Goal: Task Accomplishment & Management: Complete application form

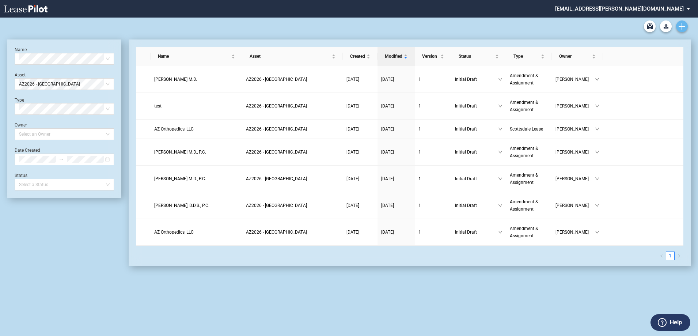
click at [685, 28] on icon "Create new document" at bounding box center [682, 26] width 7 height 7
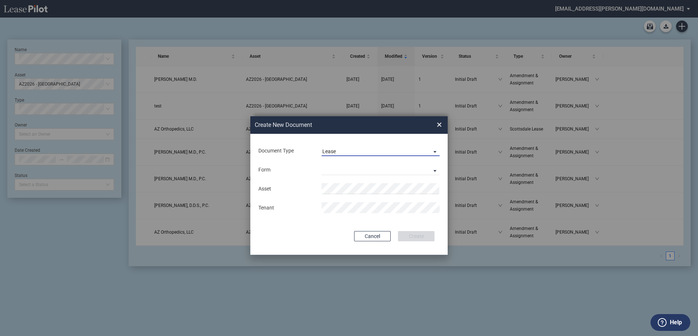
click at [367, 154] on span "Lease" at bounding box center [374, 151] width 105 height 7
click at [366, 167] on md-option "Amendment" at bounding box center [381, 169] width 130 height 18
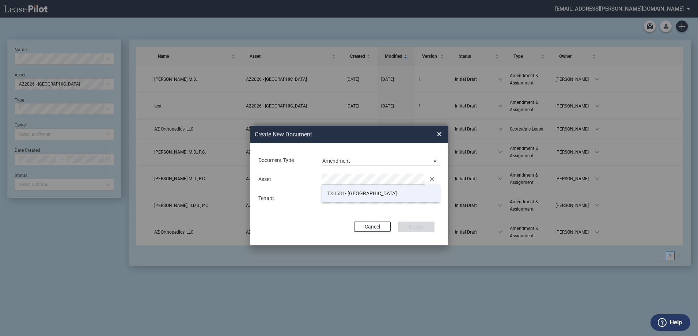
click at [353, 193] on span "TX0581 - Bay Area Professional Plaza" at bounding box center [362, 193] width 70 height 6
click at [333, 224] on div "Cancel Create" at bounding box center [348, 226] width 171 height 10
click at [420, 226] on button "Create" at bounding box center [416, 226] width 37 height 10
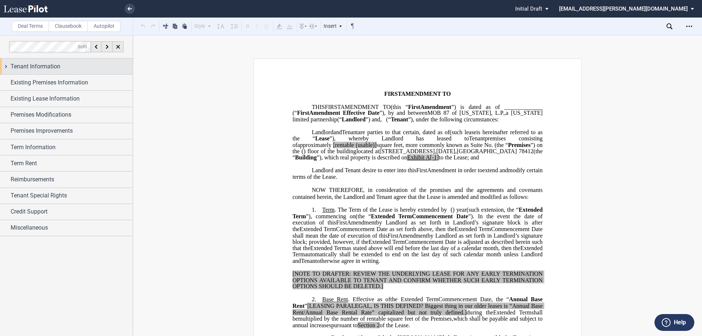
click at [35, 67] on span "Tenant Information" at bounding box center [36, 66] width 50 height 9
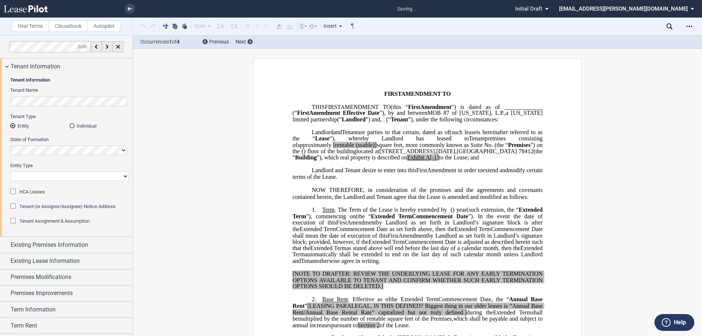
click at [56, 176] on select "Corporation Limited Liability Company General Partnership Limited Partnership O…" at bounding box center [69, 175] width 118 height 9
select select "Other"
click at [10, 171] on select "Corporation Limited Liability Company General Partnership Limited Partnership O…" at bounding box center [69, 175] width 118 height 9
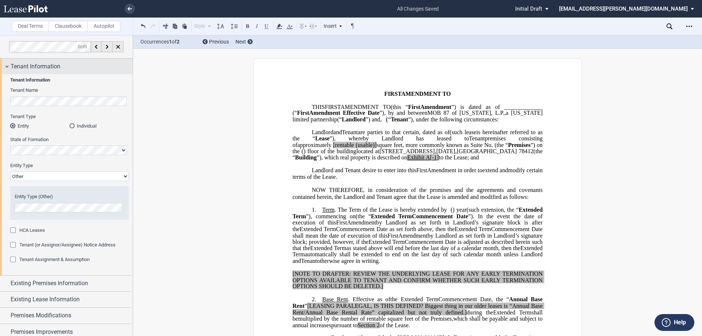
click at [44, 66] on span "Tenant Information" at bounding box center [36, 66] width 50 height 9
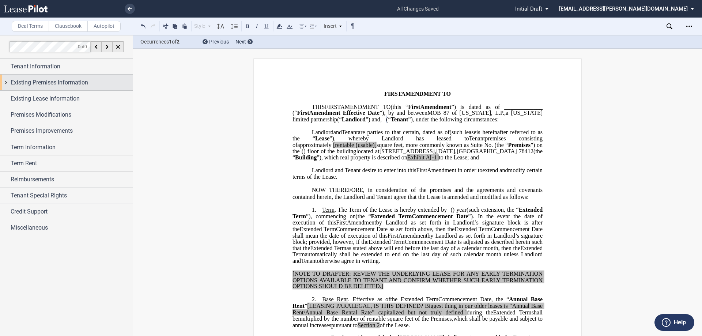
click at [46, 86] on span "Existing Premises Information" at bounding box center [49, 82] width 77 height 9
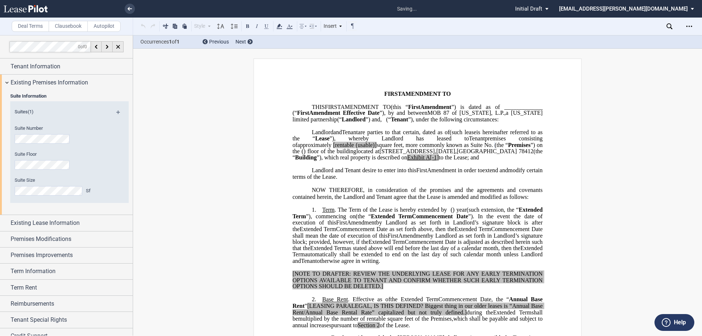
click at [39, 156] on label "Suite Floor" at bounding box center [60, 154] width 90 height 7
click at [493, 148] on span "square feet, more commonly known as Suite No." at bounding box center [434, 144] width 116 height 7
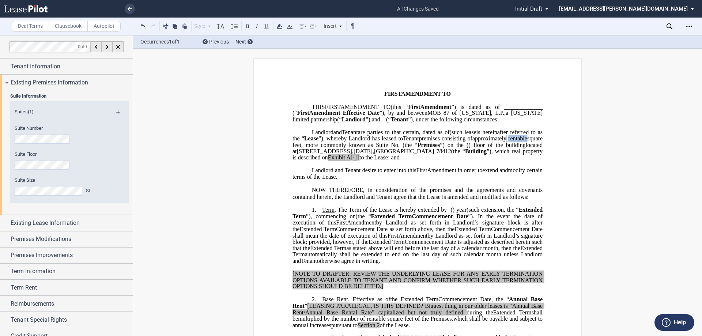
drag, startPoint x: 454, startPoint y: 157, endPoint x: 435, endPoint y: 157, distance: 19.0
click at [435, 148] on span "approximately ﻿ ﻿ rentable square feet, more commonly known as Suite No. ﻿ ﻿ (t…" at bounding box center [417, 141] width 251 height 13
click at [282, 26] on icon at bounding box center [279, 26] width 9 height 9
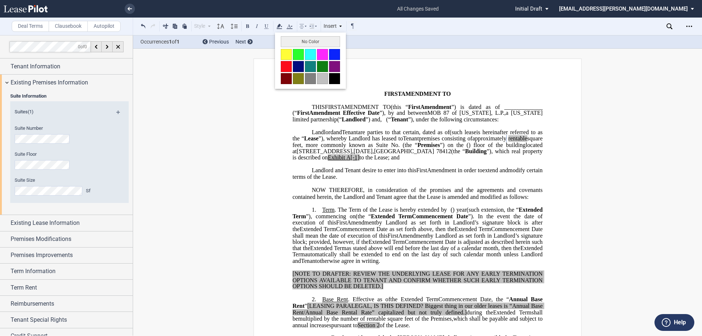
click at [312, 42] on button "No Color" at bounding box center [310, 41] width 59 height 11
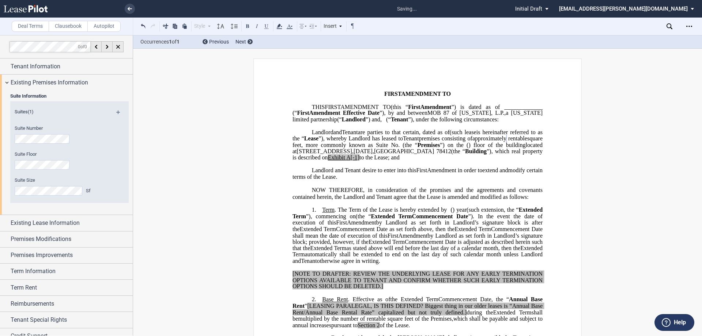
click at [517, 148] on span "square feet, more commonly known as Suite No." at bounding box center [417, 141] width 251 height 13
click at [359, 161] on span "to the Lease; and" at bounding box center [379, 157] width 40 height 7
drag, startPoint x: 544, startPoint y: 170, endPoint x: 517, endPoint y: 171, distance: 27.0
click at [281, 27] on icon at bounding box center [279, 26] width 9 height 9
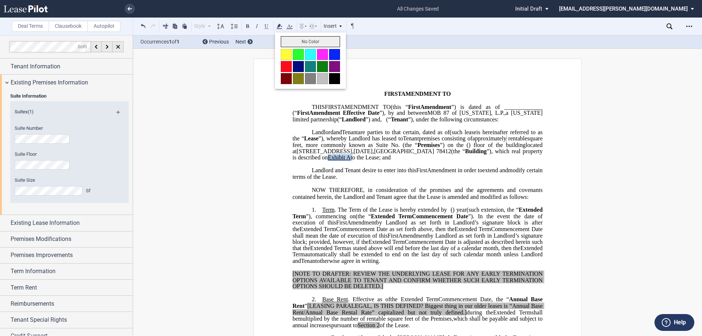
click at [330, 39] on button "No Color" at bounding box center [310, 41] width 59 height 11
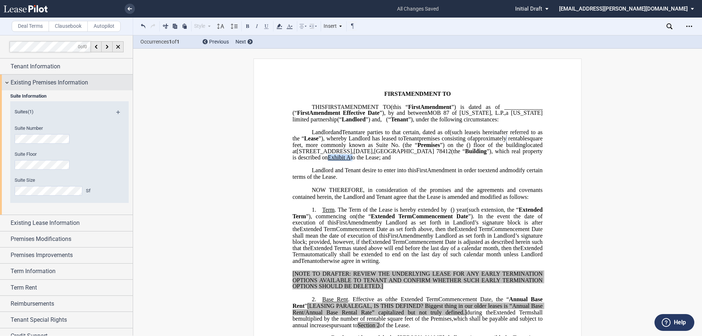
click at [46, 84] on span "Existing Premises Information" at bounding box center [49, 82] width 77 height 9
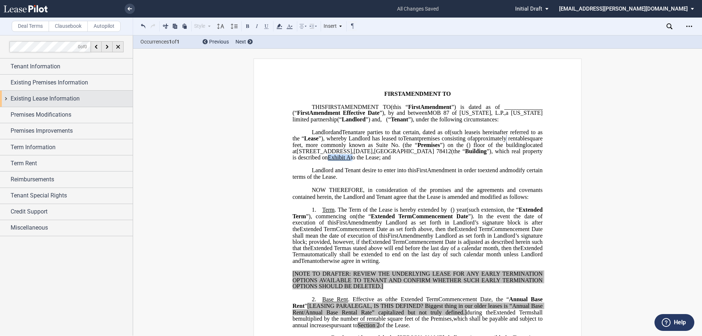
click at [41, 102] on span "Existing Lease Information" at bounding box center [45, 98] width 69 height 9
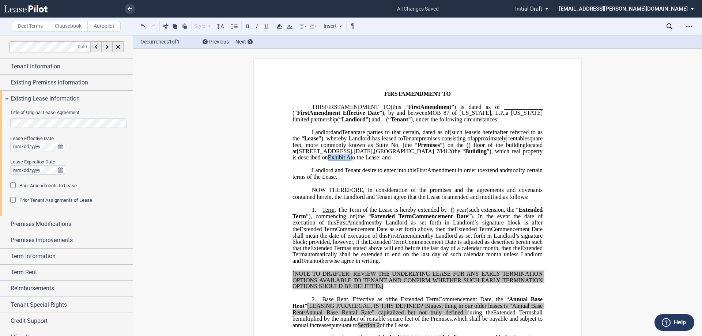
click at [56, 128] on editor-control "Title of Original Lease Agreement" at bounding box center [69, 122] width 118 height 26
click at [489, 245] on span "by Landlord as set forth in Landlord’s signature block; provided, however, if t…" at bounding box center [417, 238] width 251 height 13
click at [50, 185] on span "Prior Amendments to Lease" at bounding box center [47, 185] width 57 height 5
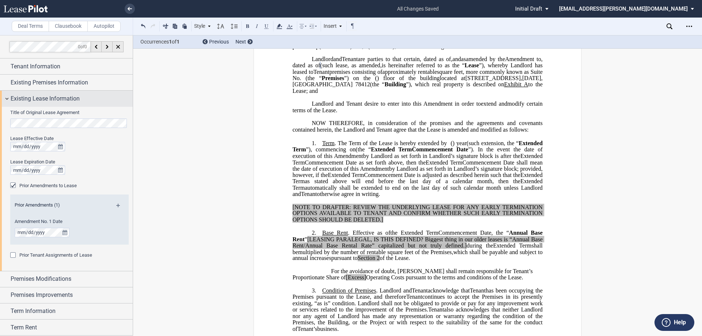
click at [61, 93] on div "Existing Lease Information" at bounding box center [66, 99] width 133 height 16
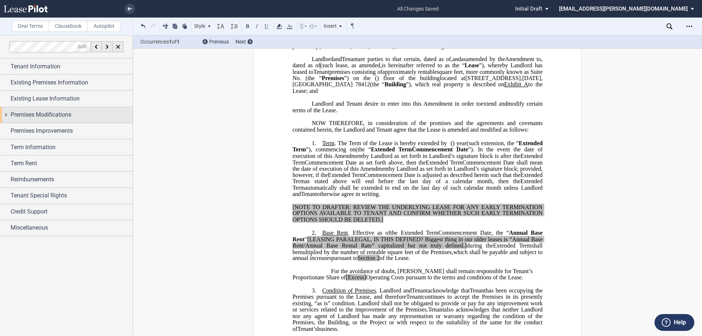
click at [58, 116] on span "Premises Modifications" at bounding box center [41, 114] width 61 height 9
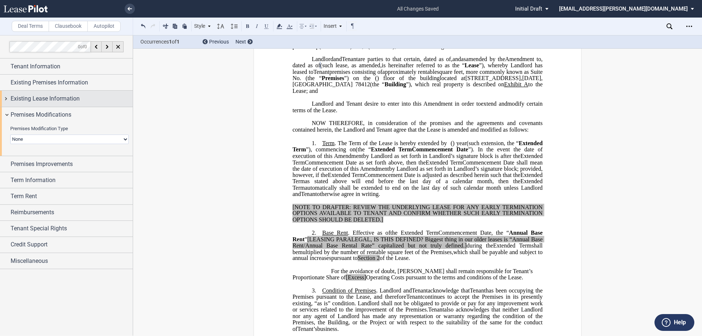
click at [58, 100] on span "Existing Lease Information" at bounding box center [45, 98] width 69 height 9
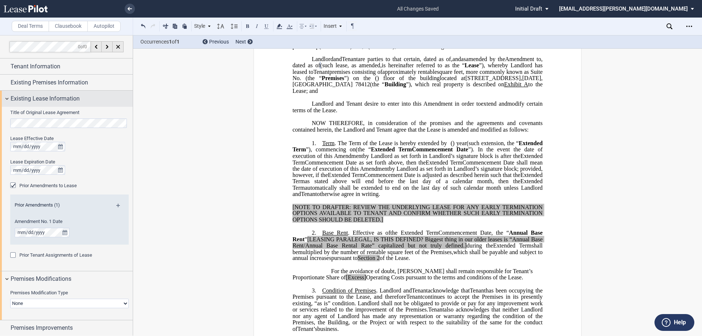
click at [58, 100] on span "Existing Lease Information" at bounding box center [45, 98] width 69 height 9
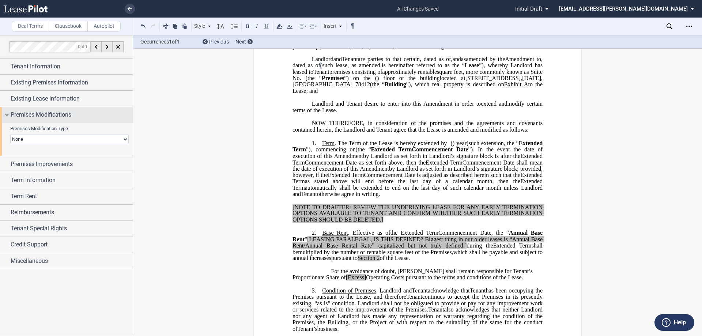
click at [31, 114] on span "Premises Modifications" at bounding box center [41, 114] width 61 height 9
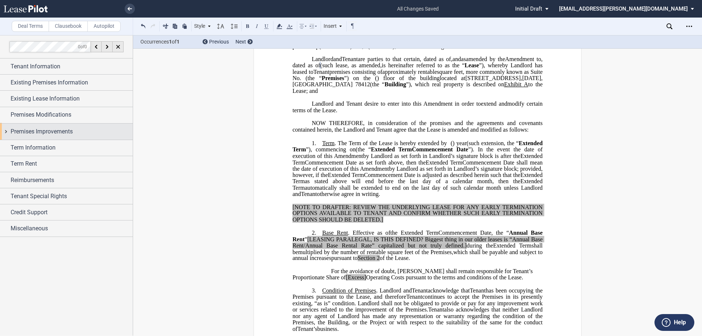
click at [33, 130] on span "Premises Improvements" at bounding box center [42, 131] width 62 height 9
click at [46, 131] on span "Premises Improvements" at bounding box center [42, 130] width 62 height 9
click at [38, 149] on span "Term Information" at bounding box center [33, 148] width 45 height 9
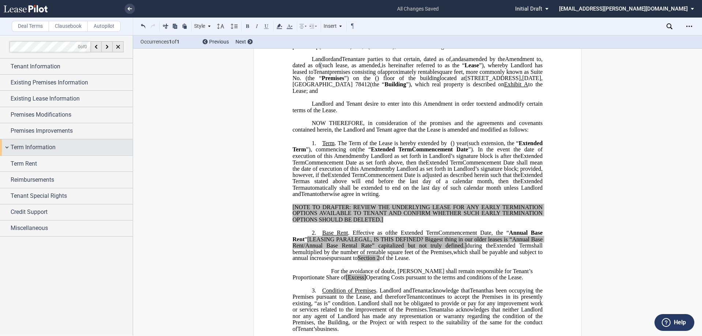
click at [32, 147] on span "Term Information" at bounding box center [33, 147] width 45 height 9
click at [46, 152] on div "Term Information" at bounding box center [66, 147] width 133 height 16
click at [40, 148] on span "Term Information" at bounding box center [33, 147] width 45 height 9
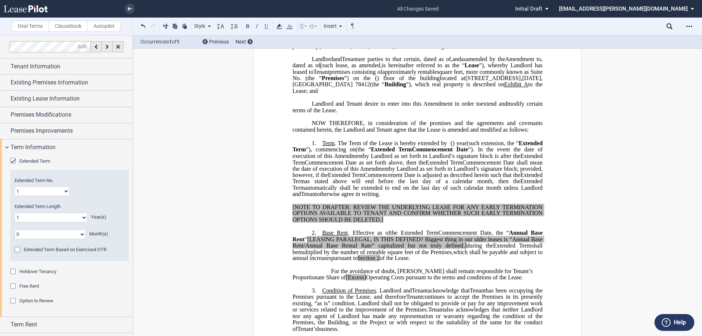
click at [57, 220] on select "0 1 2 3 4 5 6 7 8 9 10 11 12 13 14 15 16 17 18 19 20" at bounding box center [51, 217] width 73 height 9
select select "number:3"
click at [15, 213] on select "0 1 2 3 4 5 6 7 8 9 10 11 12 13 14 15 16 17 18 19 20" at bounding box center [51, 217] width 73 height 9
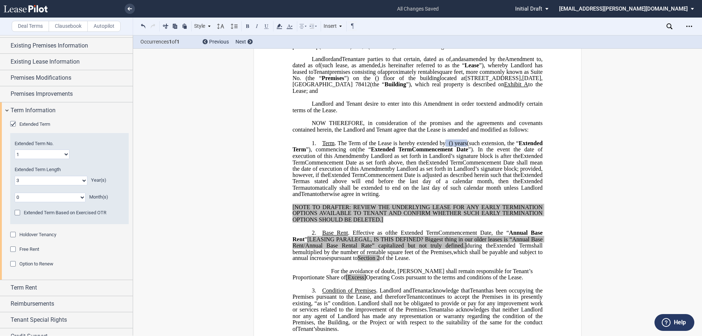
scroll to position [62, 0]
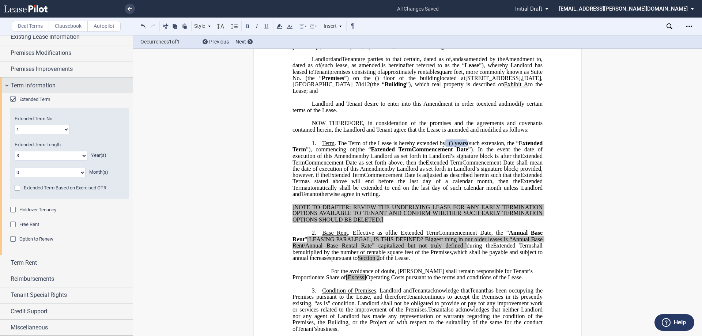
click at [30, 84] on span "Term Information" at bounding box center [33, 85] width 45 height 9
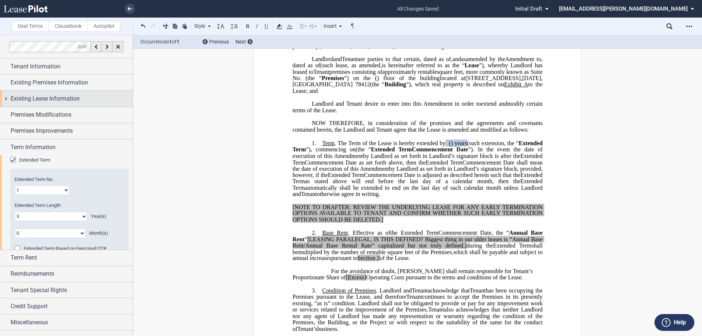
scroll to position [0, 0]
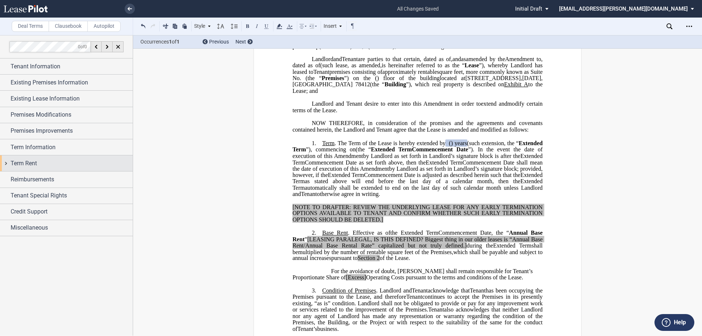
click at [33, 167] on span "Term Rent" at bounding box center [24, 163] width 26 height 9
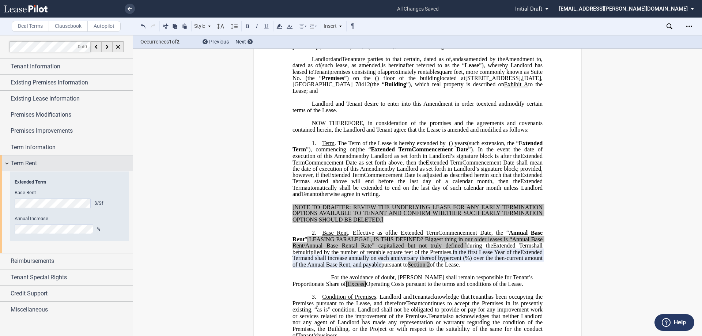
click at [30, 160] on span "Term Rent" at bounding box center [24, 163] width 26 height 9
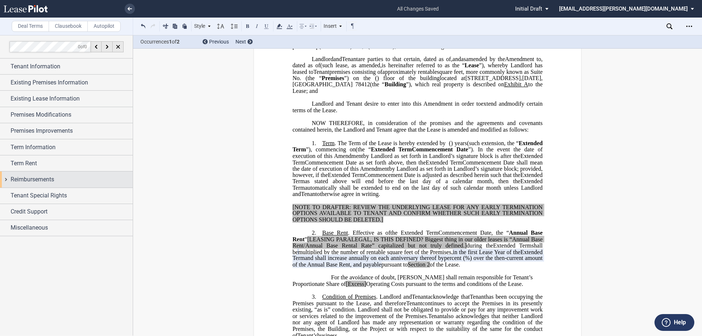
click at [32, 181] on span "Reimbursements" at bounding box center [32, 179] width 43 height 9
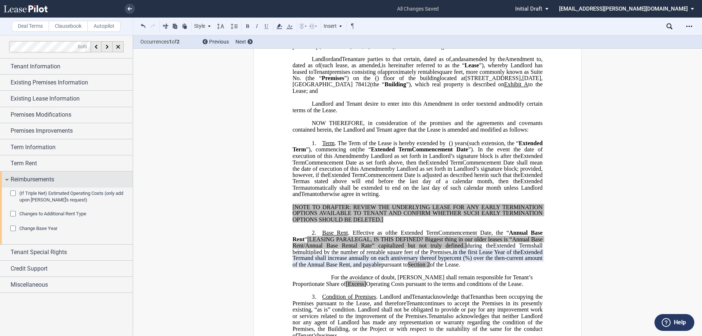
click at [42, 180] on span "Reimbursements" at bounding box center [32, 179] width 43 height 9
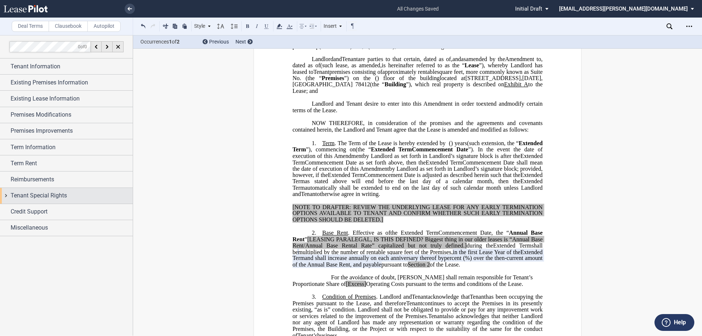
click at [42, 195] on span "Tenant Special Rights" at bounding box center [39, 195] width 56 height 9
click at [43, 195] on span "Tenant Special Rights" at bounding box center [39, 195] width 56 height 9
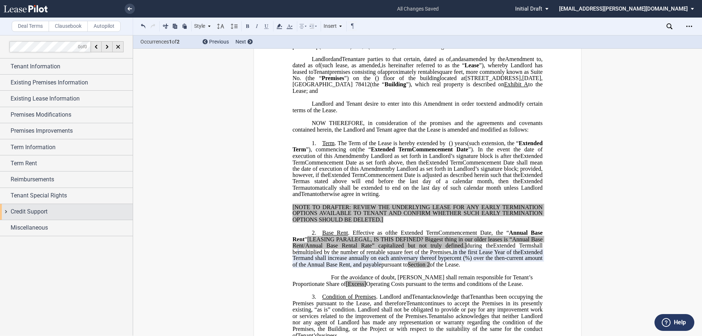
click at [41, 210] on span "Credit Support" at bounding box center [29, 211] width 37 height 9
click at [44, 209] on span "Credit Support" at bounding box center [29, 211] width 37 height 9
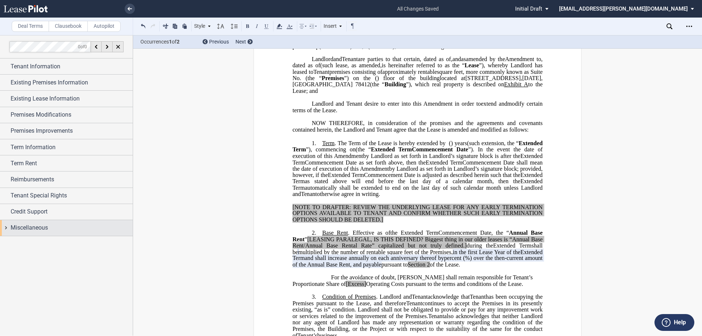
drag, startPoint x: 39, startPoint y: 233, endPoint x: 50, endPoint y: 227, distance: 12.4
click at [40, 232] on div "Miscellaneous" at bounding box center [66, 228] width 133 height 16
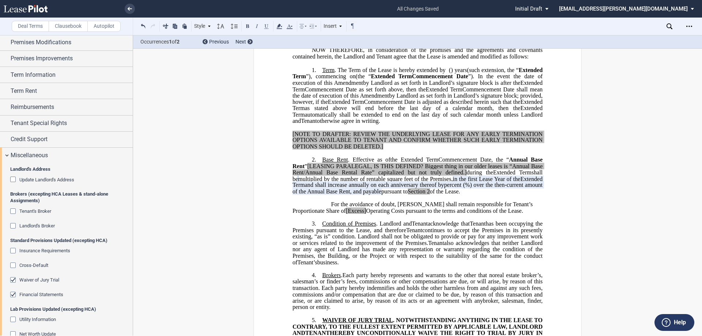
scroll to position [73, 0]
click at [37, 226] on span "Landlord's Broker" at bounding box center [36, 224] width 35 height 5
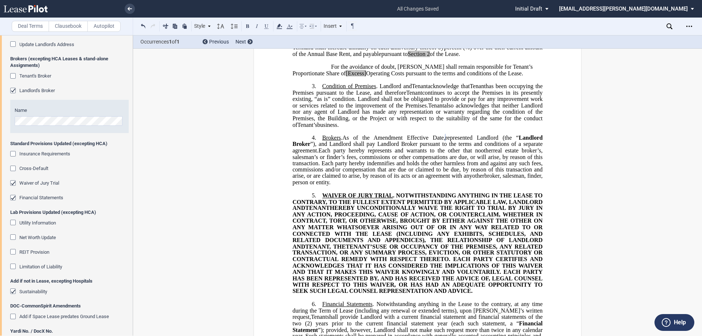
scroll to position [219, 0]
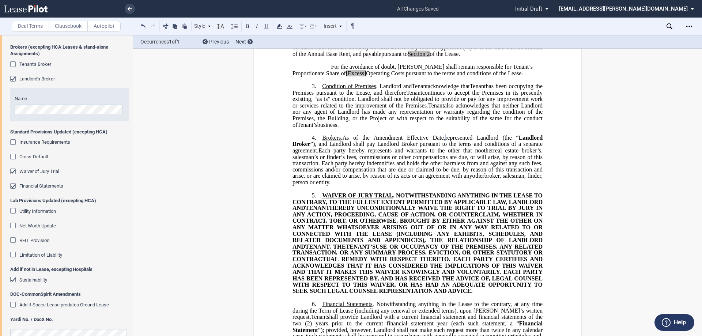
click at [35, 172] on span "Waiver of Jury Trial" at bounding box center [39, 170] width 40 height 5
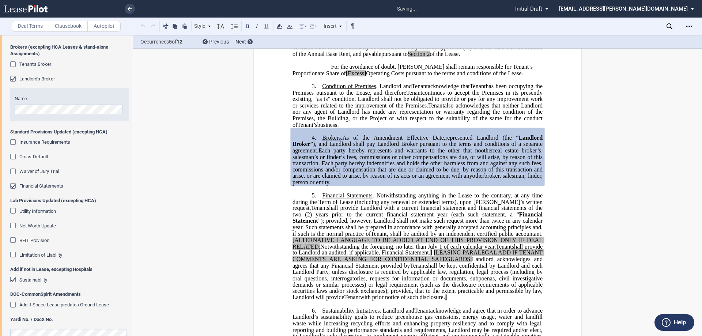
click at [38, 185] on span "Financial Statements" at bounding box center [41, 185] width 44 height 5
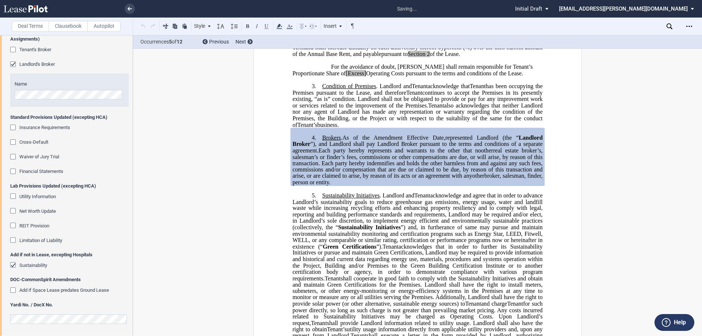
scroll to position [234, 0]
click at [35, 263] on span "Sustainability" at bounding box center [33, 264] width 28 height 5
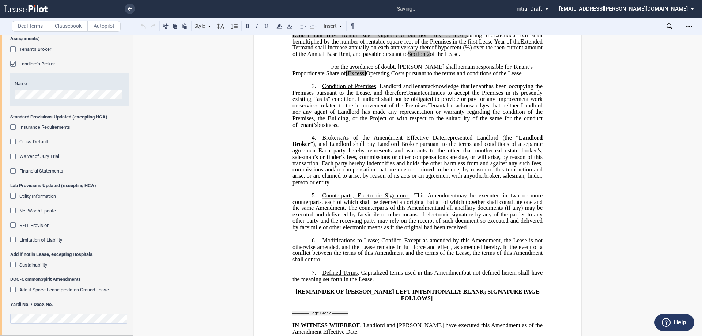
click at [35, 263] on span "Sustainability" at bounding box center [33, 264] width 28 height 5
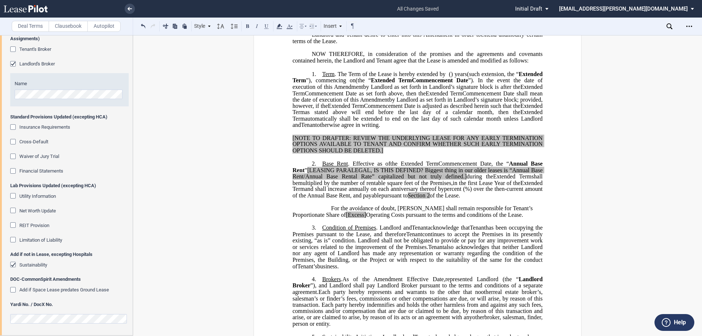
scroll to position [146, 0]
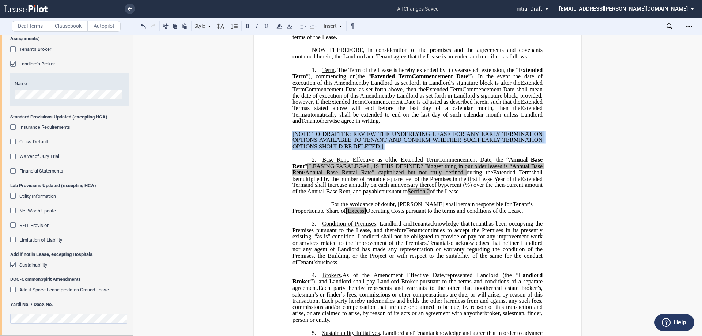
drag, startPoint x: 288, startPoint y: 151, endPoint x: 406, endPoint y: 171, distance: 119.8
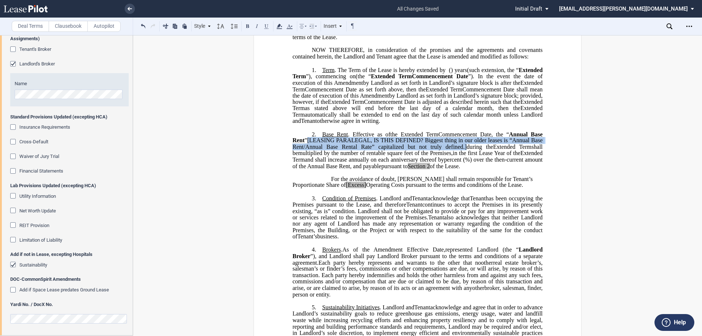
drag, startPoint x: 307, startPoint y: 157, endPoint x: 453, endPoint y: 166, distance: 146.4
click at [453, 150] on span ", the “ Annual Base Rent ” [LEASING PARALEGAL, IS THIS DEFINED? Biggest thing i…" at bounding box center [417, 140] width 251 height 19
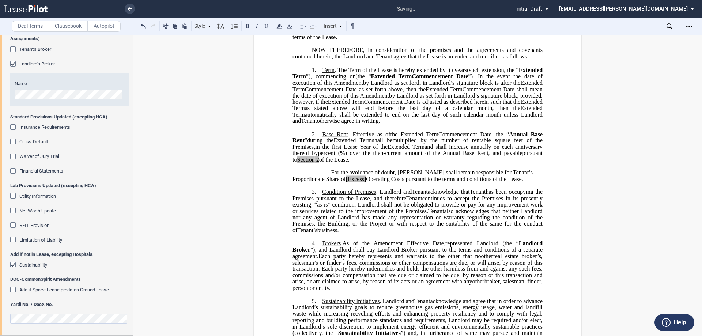
click at [304, 144] on span "”" at bounding box center [305, 140] width 3 height 7
drag, startPoint x: 389, startPoint y: 180, endPoint x: 355, endPoint y: 178, distance: 33.7
click at [355, 163] on span "pursuant to Section 2 of the Lease." at bounding box center [417, 156] width 251 height 13
click at [283, 26] on icon at bounding box center [279, 26] width 9 height 9
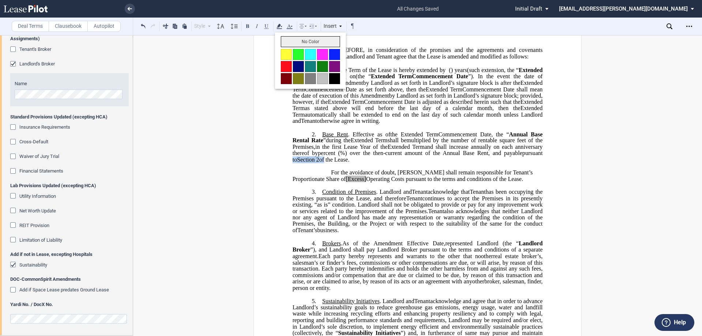
click at [292, 42] on button "No Color" at bounding box center [310, 41] width 59 height 11
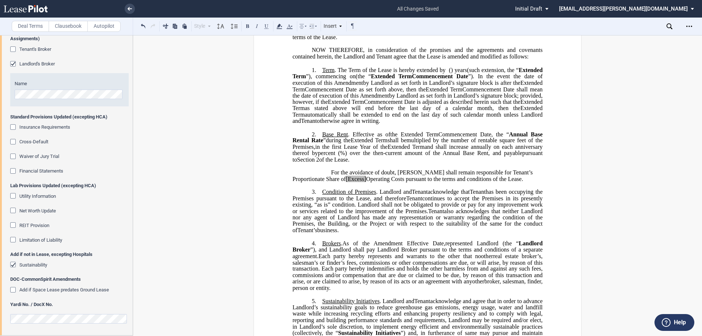
click at [346, 182] on span "[Excess]" at bounding box center [356, 178] width 20 height 7
click at [364, 182] on span "Operating Costs pursuant to the terms and conditions of the Lease." at bounding box center [442, 178] width 157 height 7
drag, startPoint x: 330, startPoint y: 196, endPoint x: 288, endPoint y: 77, distance: 126.1
click at [307, 182] on span "For the avoidance of doubt, [PERSON_NAME] shall remain responsible for Tenant’s…" at bounding box center [413, 175] width 242 height 13
click at [279, 25] on use at bounding box center [278, 26] width 5 height 5
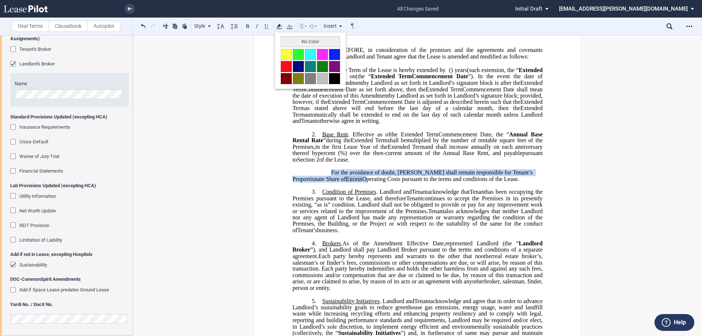
click at [297, 44] on button "No Color" at bounding box center [310, 41] width 59 height 11
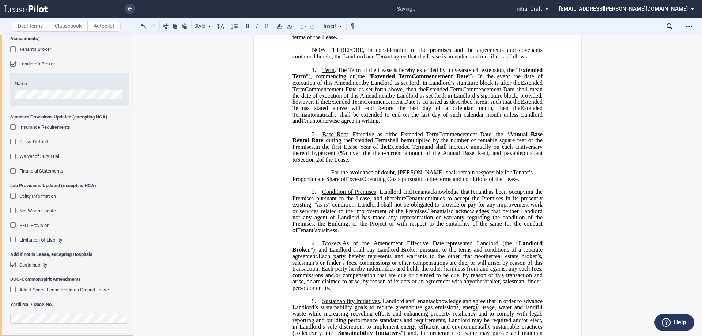
drag, startPoint x: 405, startPoint y: 131, endPoint x: 410, endPoint y: 145, distance: 14.3
click at [406, 124] on span "automatically shall be extended to end on the last day of such calendar month u…" at bounding box center [417, 117] width 251 height 13
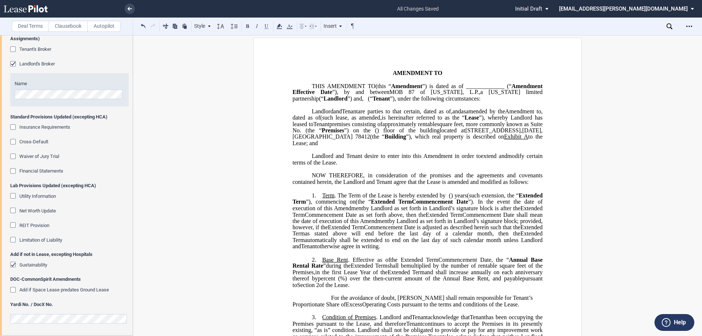
scroll to position [0, 0]
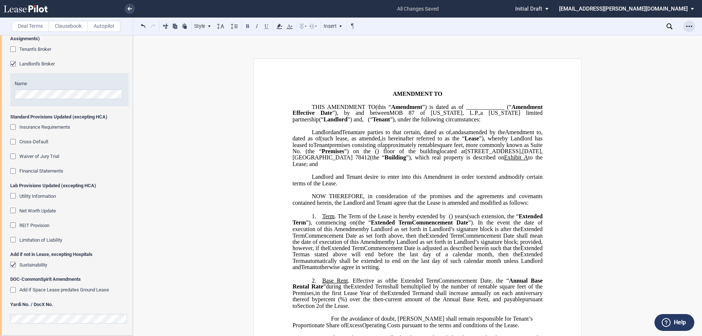
click at [685, 27] on div "Open Lease options menu" at bounding box center [689, 26] width 12 height 12
click at [634, 42] on div "Download" at bounding box center [646, 39] width 89 height 6
click at [692, 26] on div "Open Lease options menu" at bounding box center [689, 26] width 12 height 12
click at [689, 25] on icon "Open Lease options menu" at bounding box center [689, 26] width 6 height 6
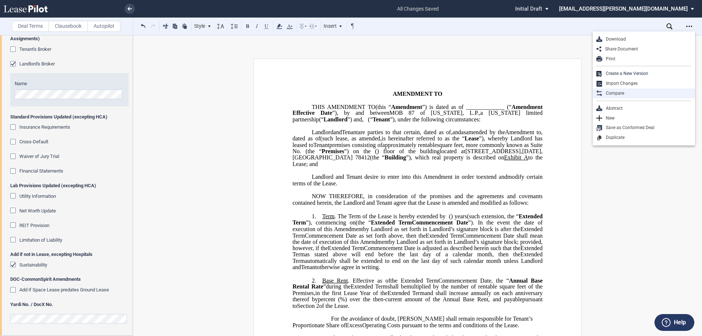
click at [639, 97] on div "Compare" at bounding box center [643, 93] width 102 height 10
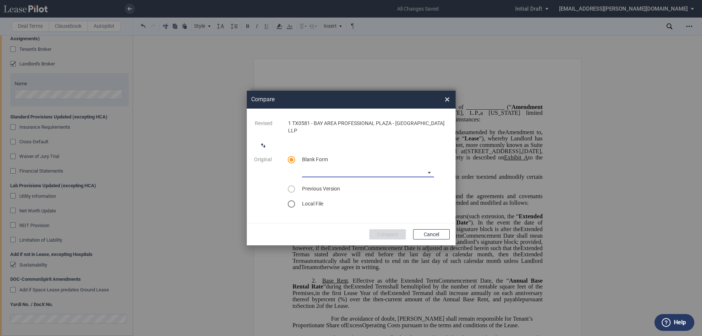
click at [327, 171] on md-select "Medical Office Amendment Blank Form Medical Office Assignment Blank Form" at bounding box center [368, 171] width 132 height 11
click at [366, 175] on div "Medical Office Amendment Blank Form" at bounding box center [352, 172] width 101 height 8
click at [395, 231] on button "Compare" at bounding box center [387, 234] width 37 height 10
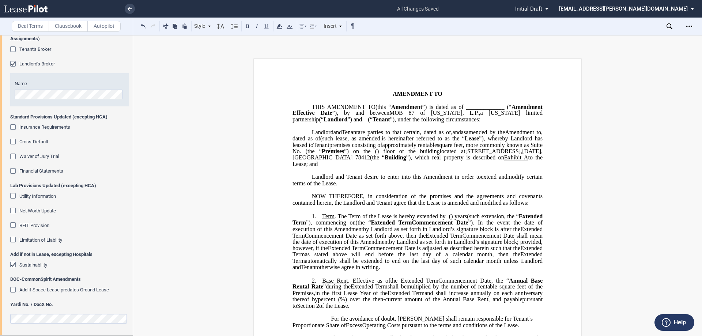
scroll to position [62, 0]
